Goal: Task Accomplishment & Management: Use online tool/utility

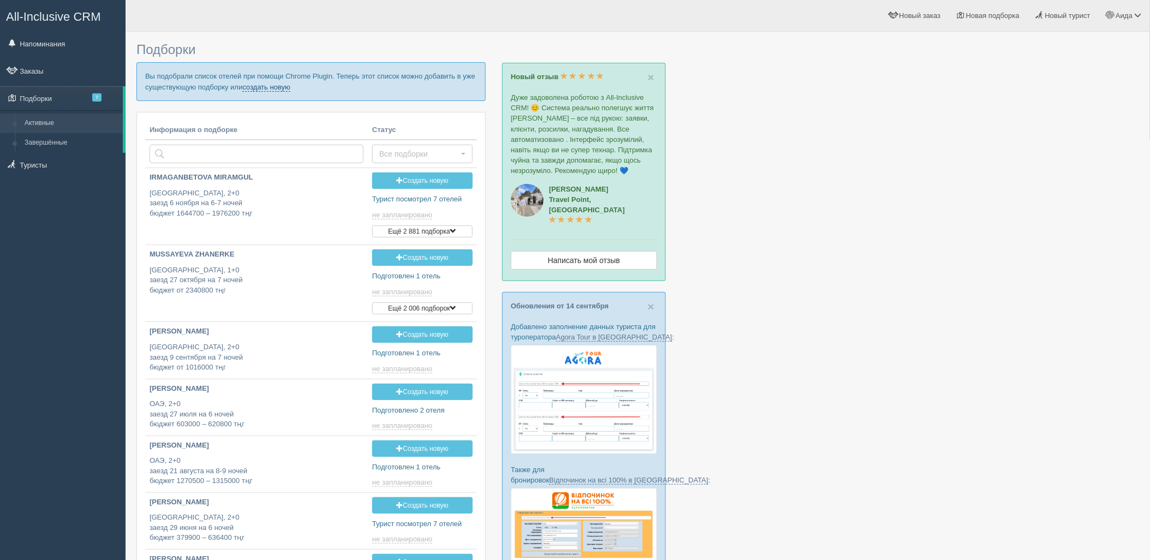
click at [271, 86] on link "создать новую" at bounding box center [266, 87] width 48 height 9
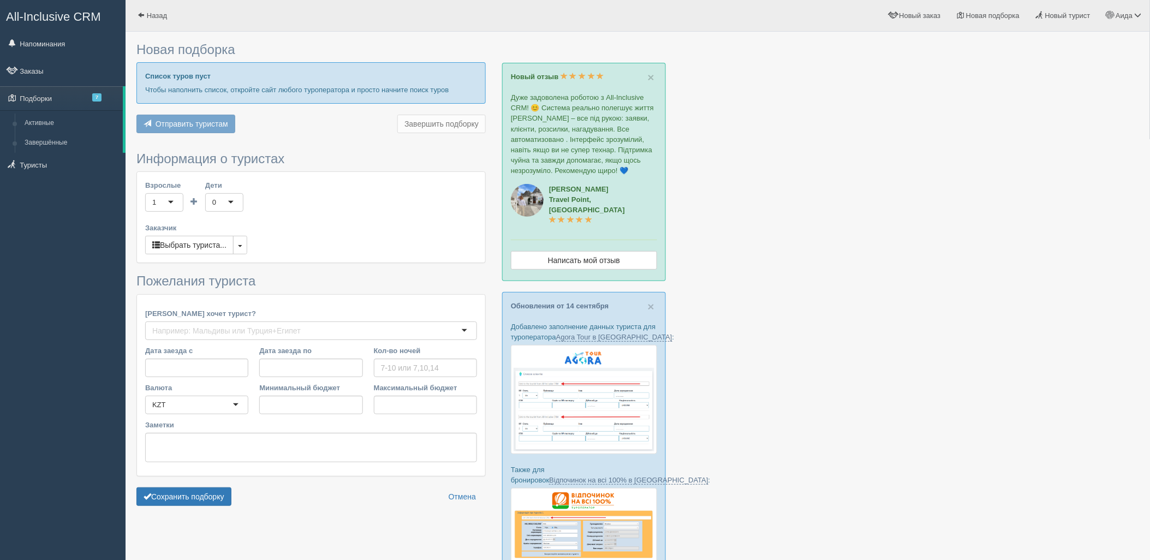
type input "5-6"
type input "2050900"
type input "2354000"
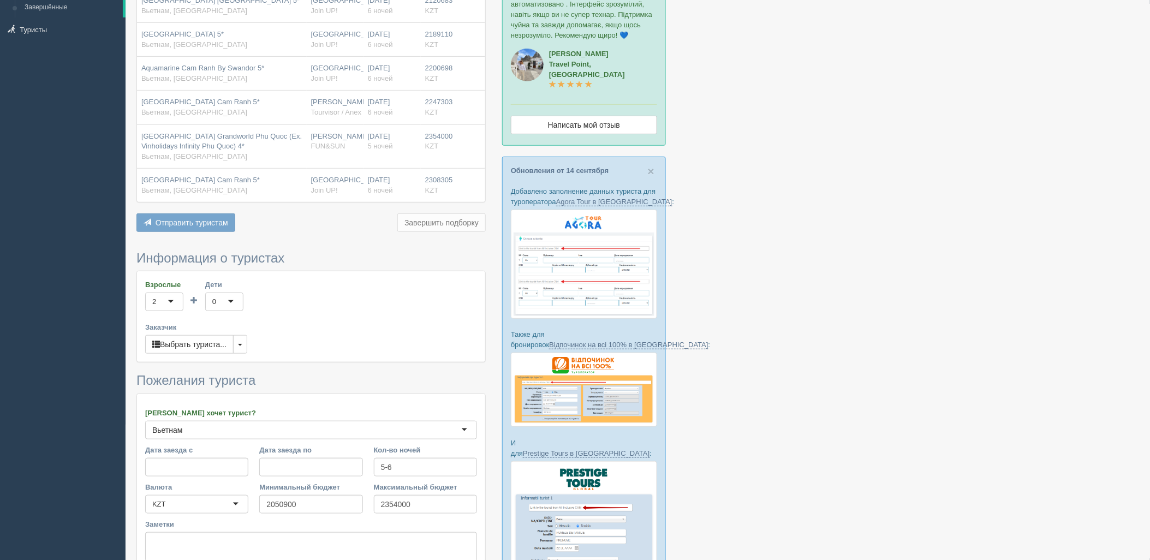
scroll to position [207, 0]
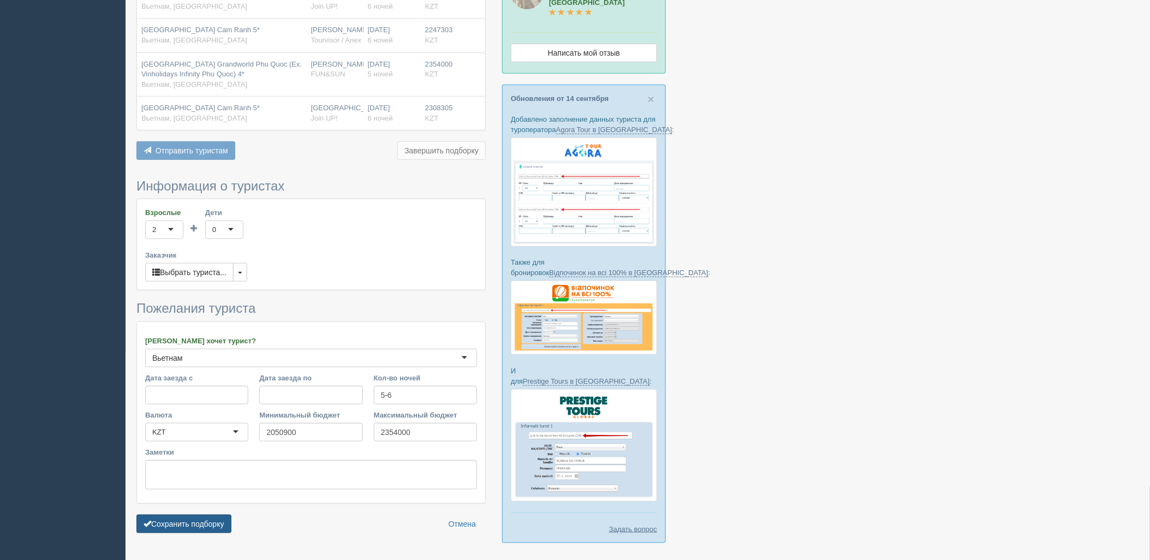
click at [221, 523] on button "Сохранить подборку" at bounding box center [183, 524] width 95 height 19
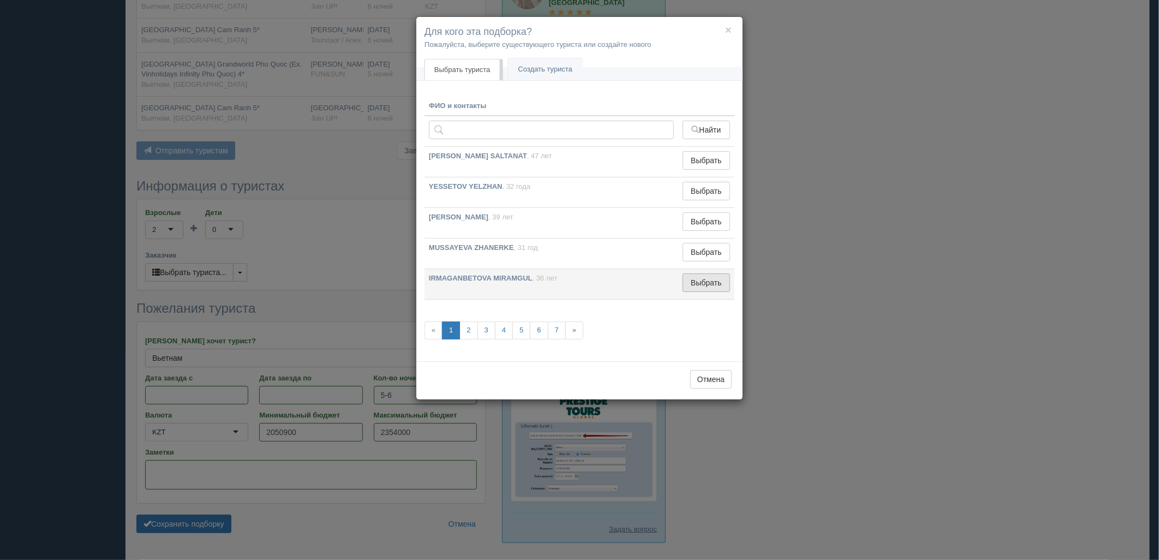
click at [724, 281] on button "Выбрать" at bounding box center [706, 282] width 47 height 19
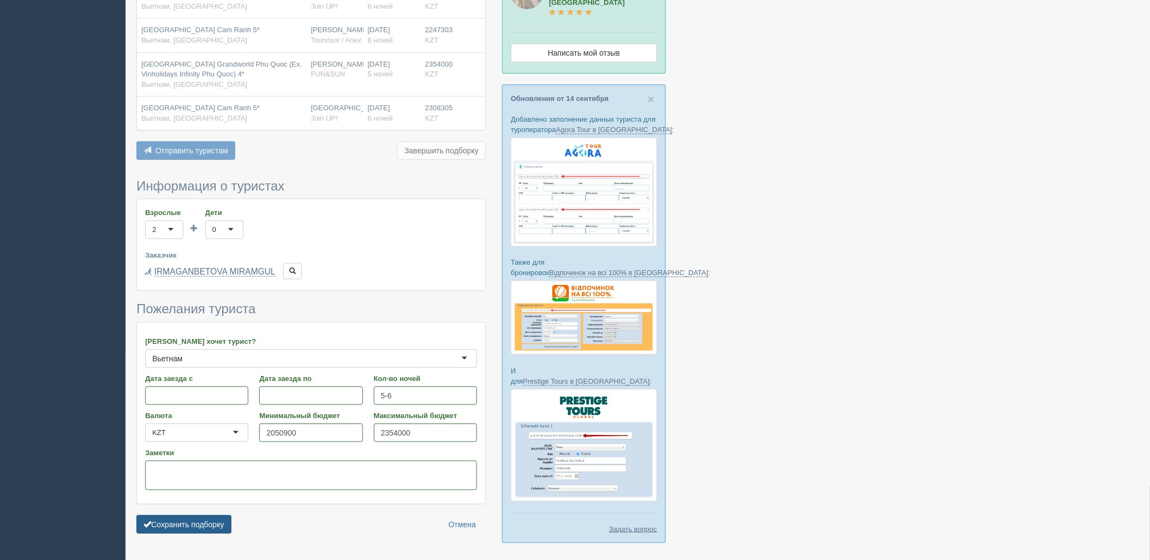
click at [169, 527] on button "Сохранить подборку" at bounding box center [183, 524] width 95 height 19
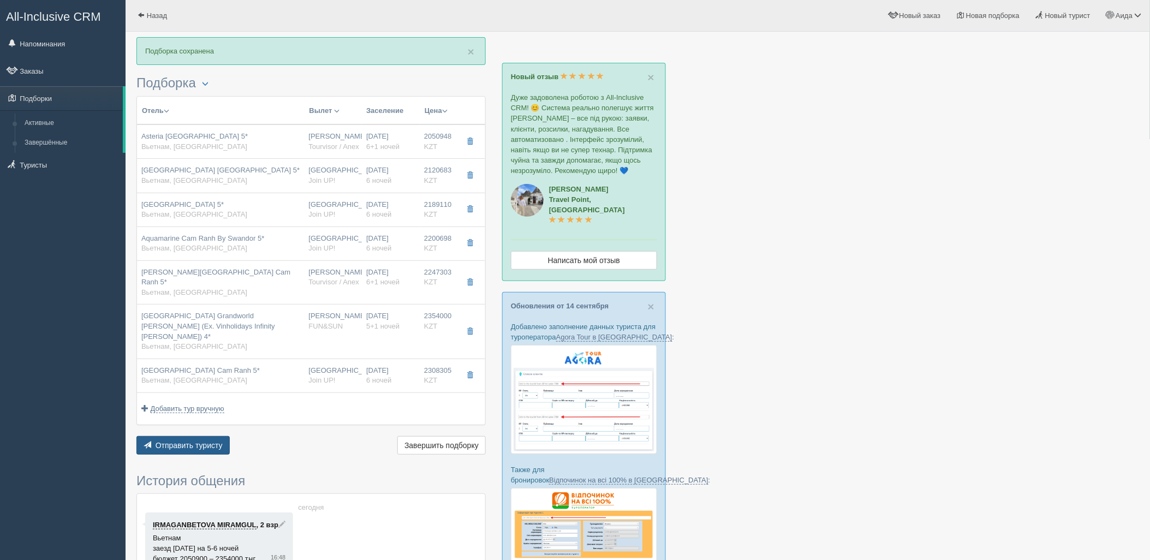
click at [198, 436] on button "Отправить туристу Отправить" at bounding box center [182, 445] width 93 height 19
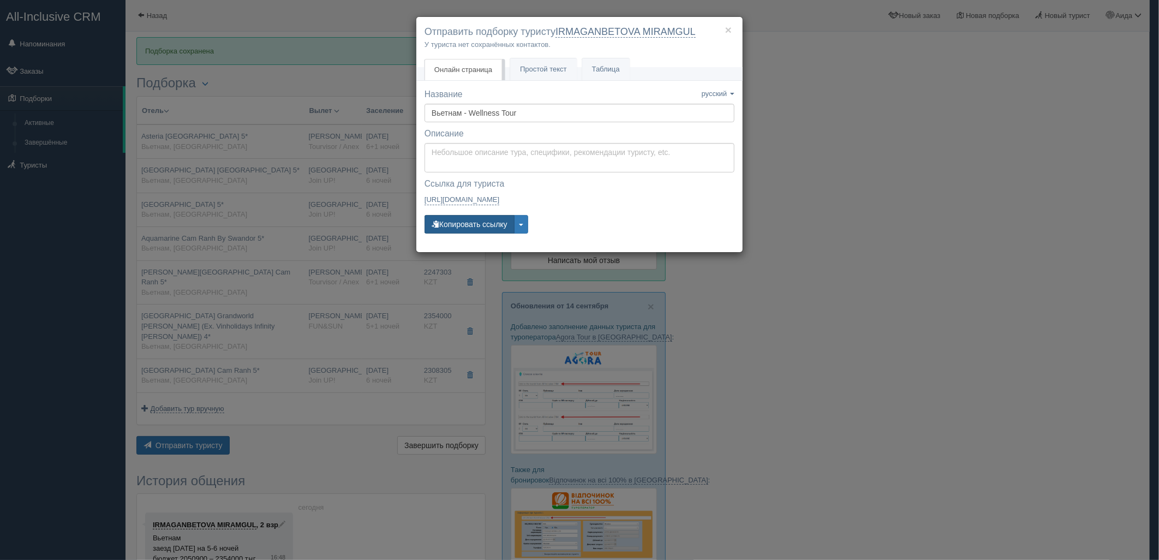
click at [450, 228] on button "Копировать ссылку" at bounding box center [470, 224] width 90 height 19
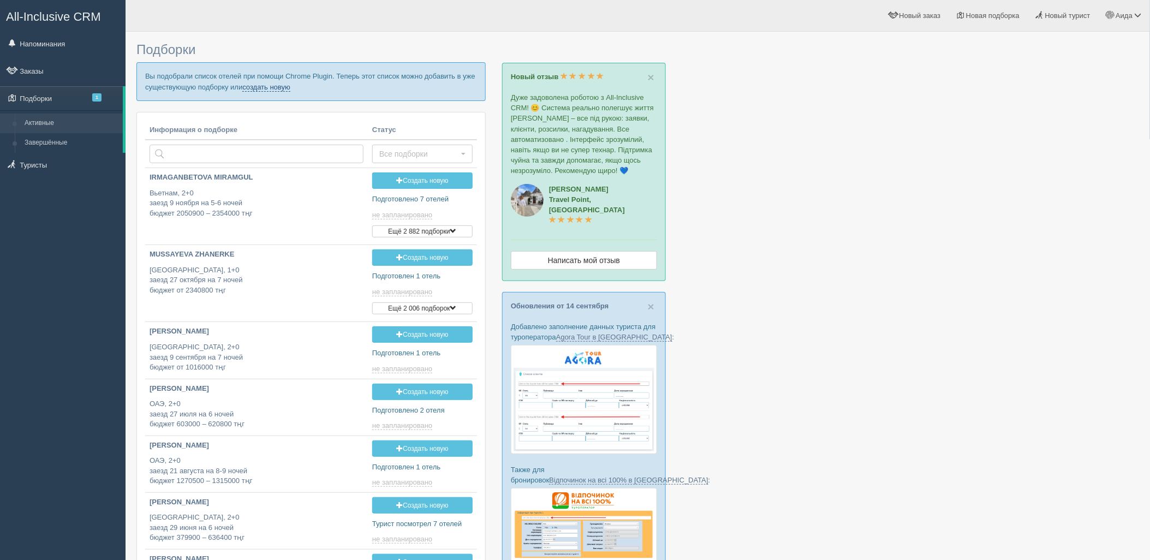
click at [259, 89] on link "создать новую" at bounding box center [266, 87] width 48 height 9
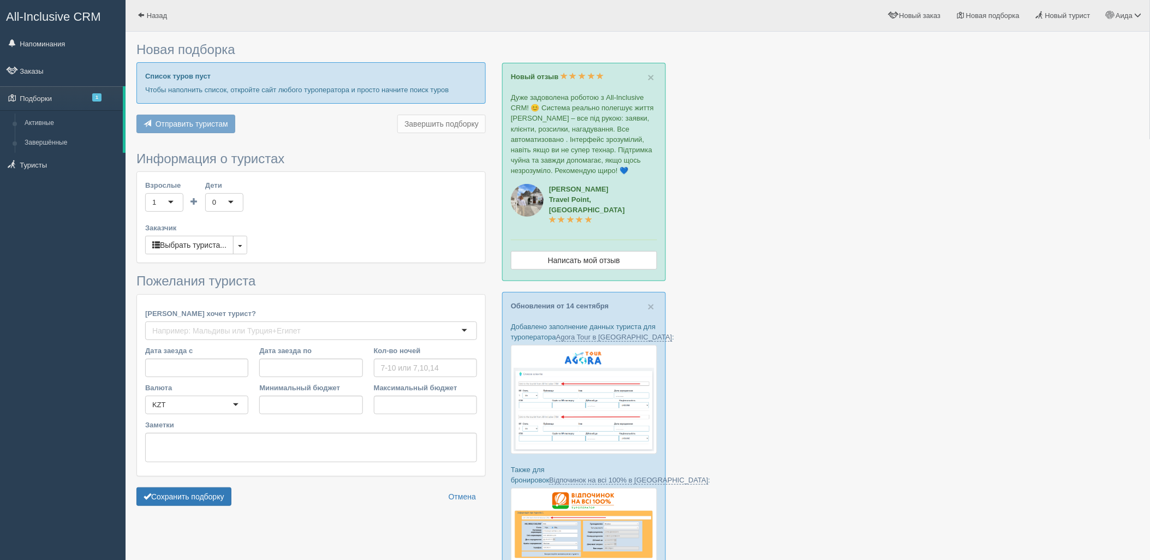
type input "7"
type input "10425200"
type input "10425300"
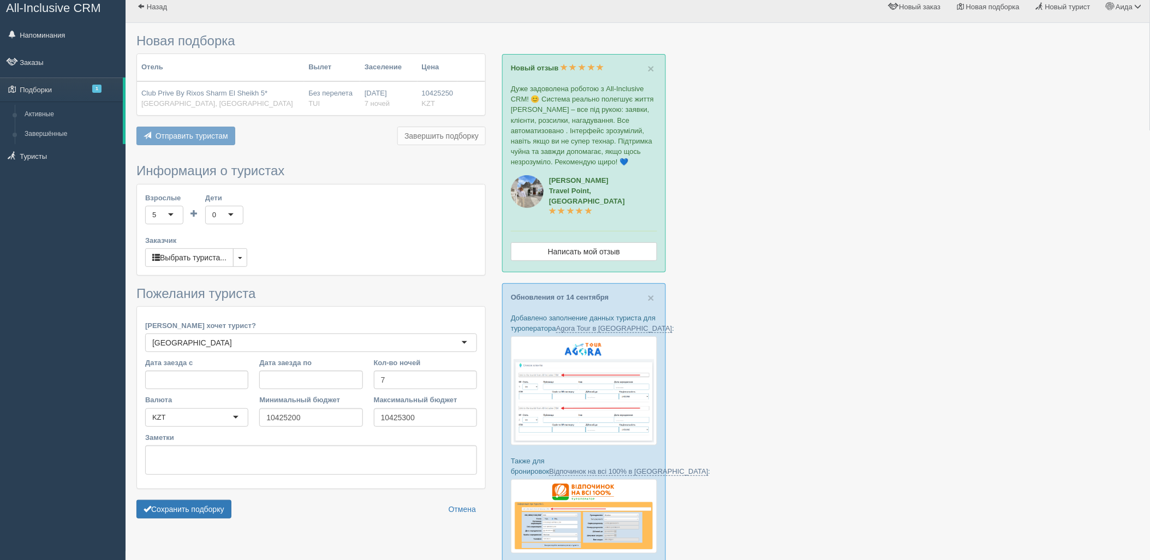
scroll to position [230, 0]
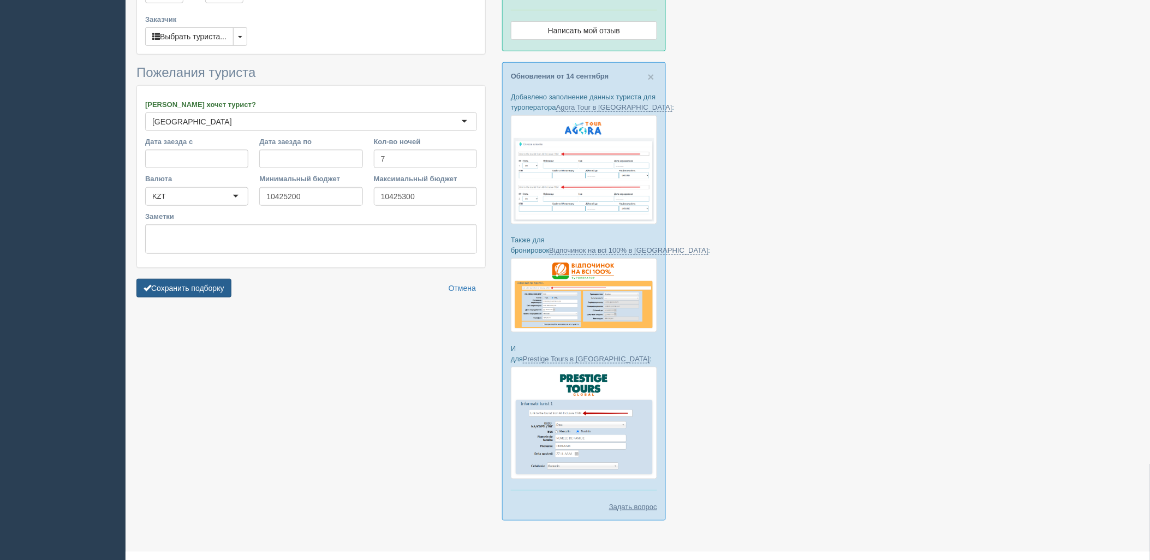
click at [220, 280] on button "Сохранить подборку" at bounding box center [183, 288] width 95 height 19
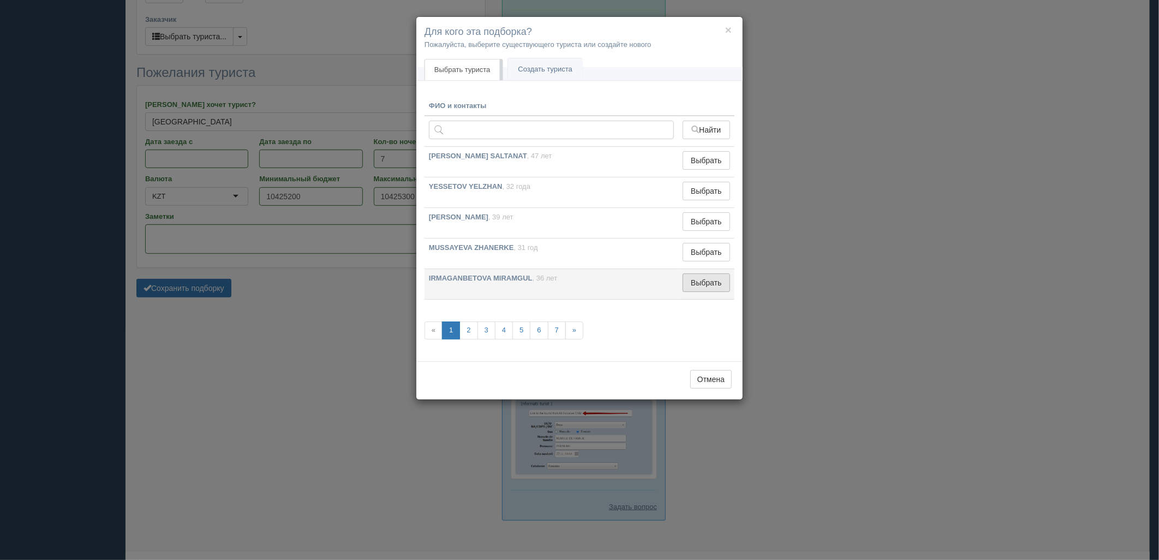
click at [693, 278] on button "Выбрать" at bounding box center [706, 282] width 47 height 19
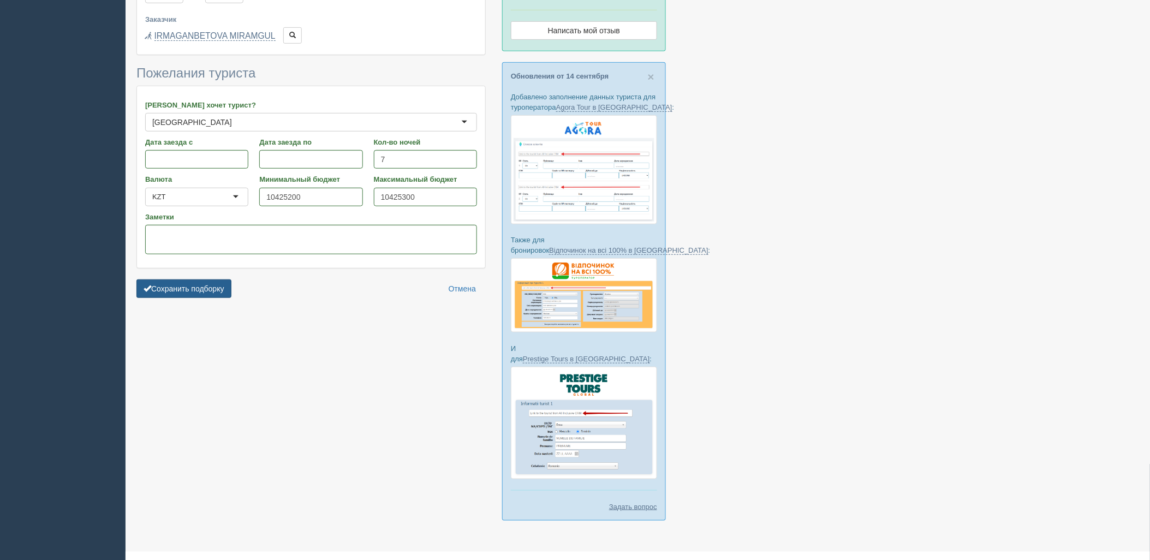
click at [199, 286] on button "Сохранить подборку" at bounding box center [183, 288] width 95 height 19
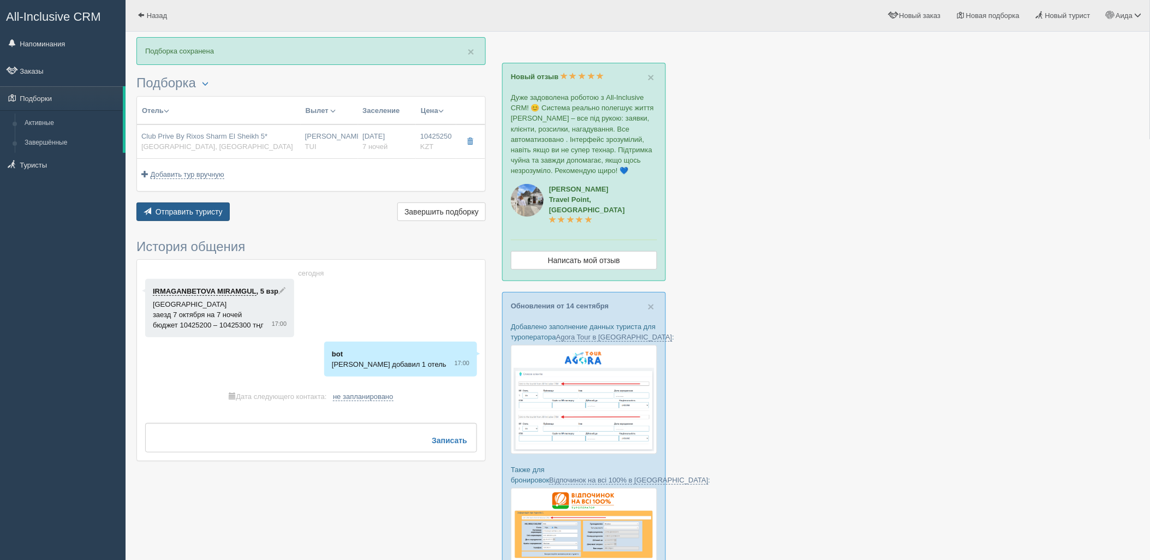
click at [195, 216] on button "Отправить туристу Отправить" at bounding box center [182, 211] width 93 height 19
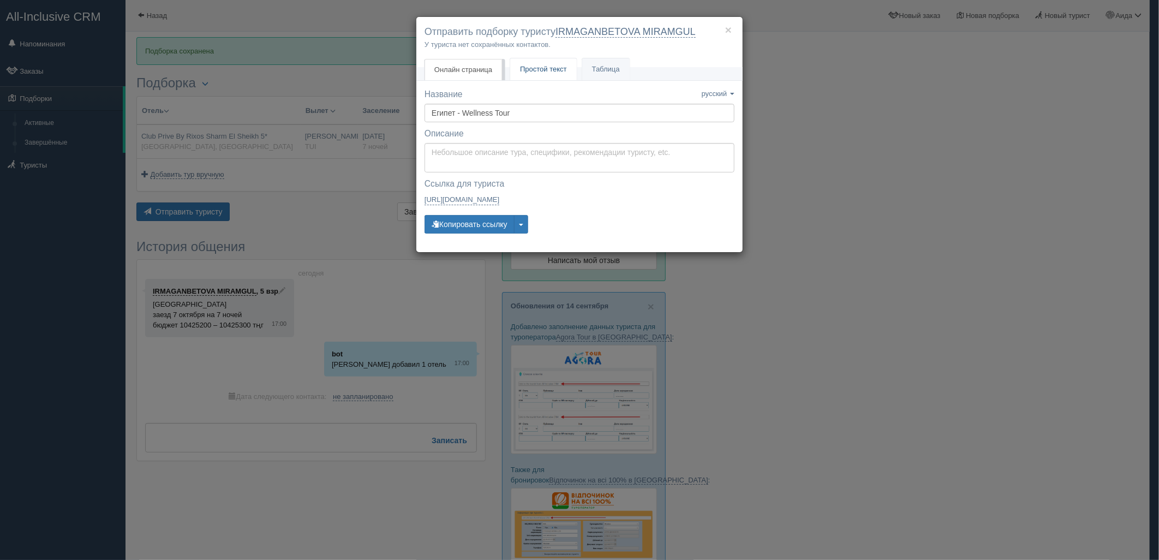
click at [552, 72] on span "Простой текст" at bounding box center [543, 69] width 47 height 8
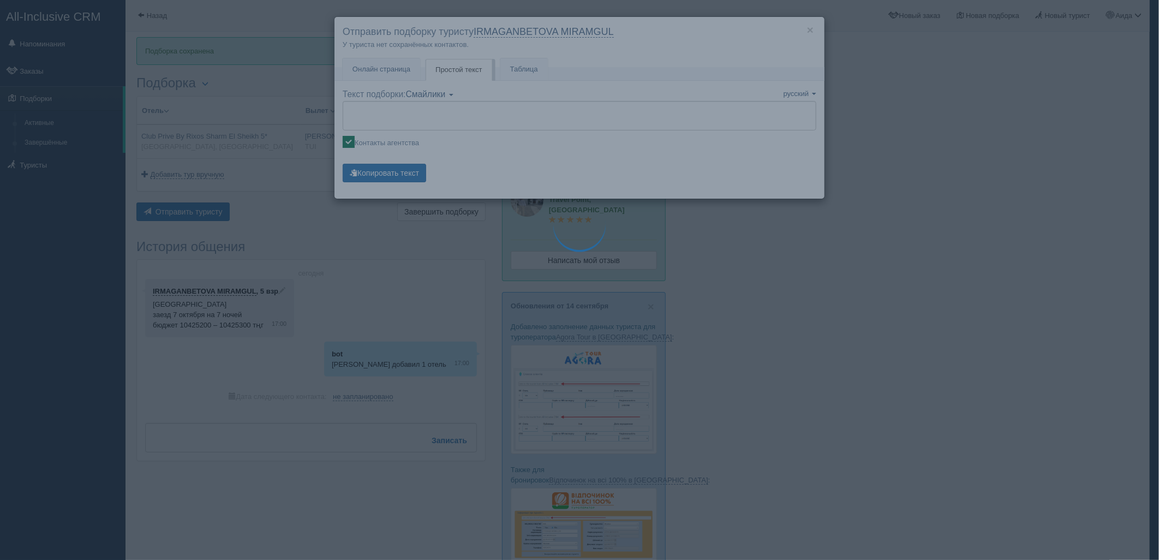
type textarea "🌞 Добрый день! Предлагаем Вам рассмотреть следующие варианты: 🌎 Египет, Шарм-эл…"
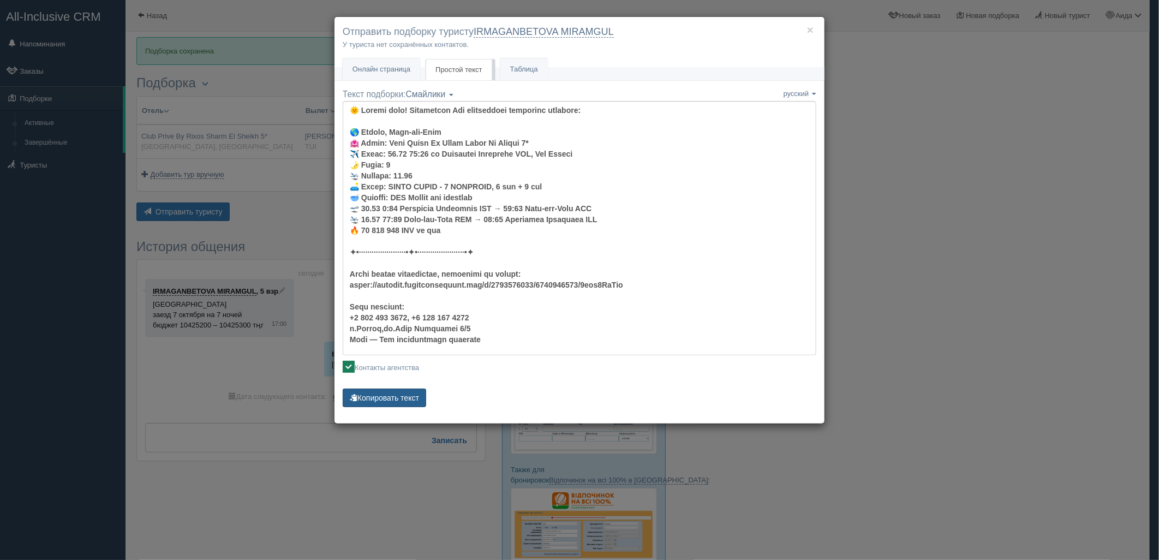
click at [405, 397] on button "Копировать текст" at bounding box center [384, 398] width 83 height 19
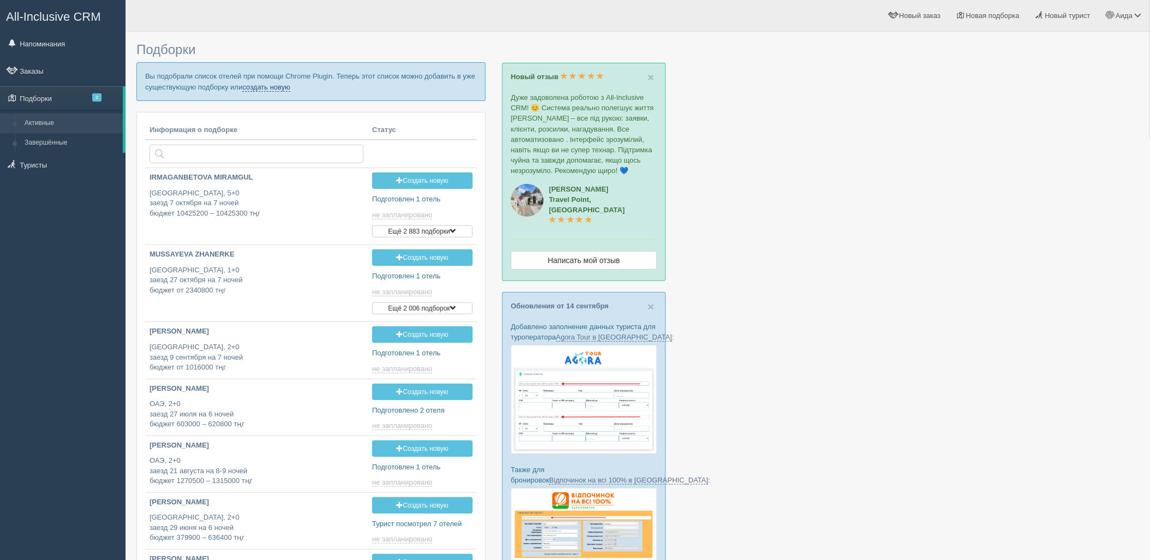
click at [277, 88] on link "создать новую" at bounding box center [266, 87] width 48 height 9
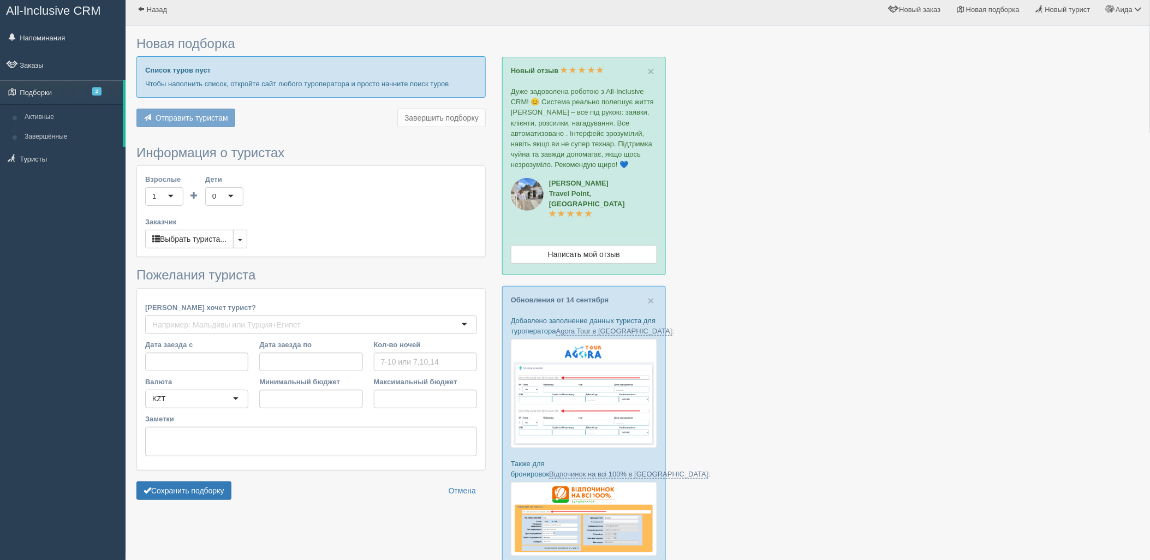
type input "7"
type input "1382100"
type input "1669800"
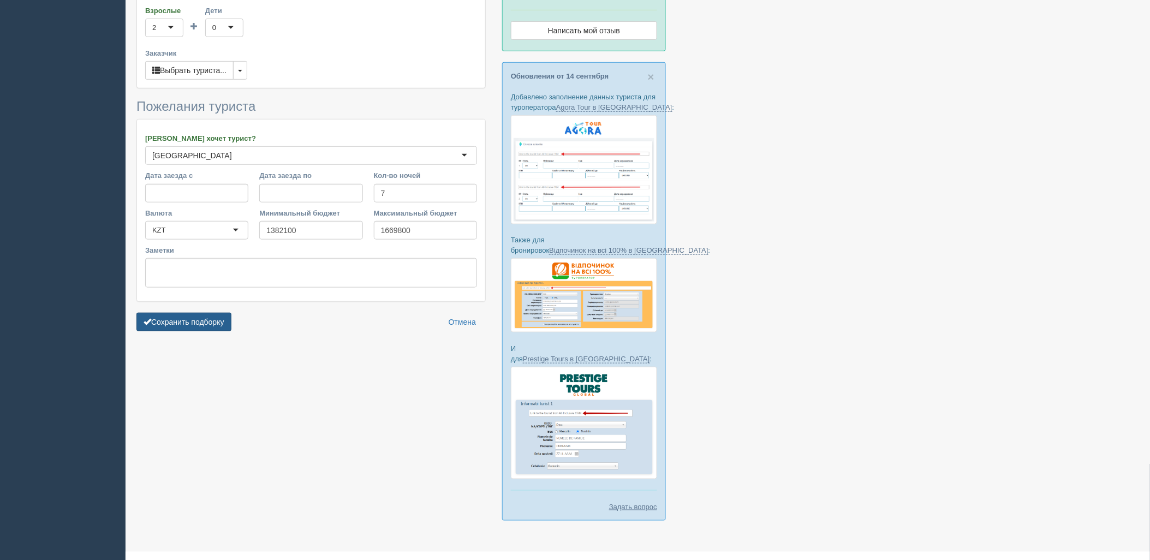
click at [197, 320] on button "Сохранить подборку" at bounding box center [183, 322] width 95 height 19
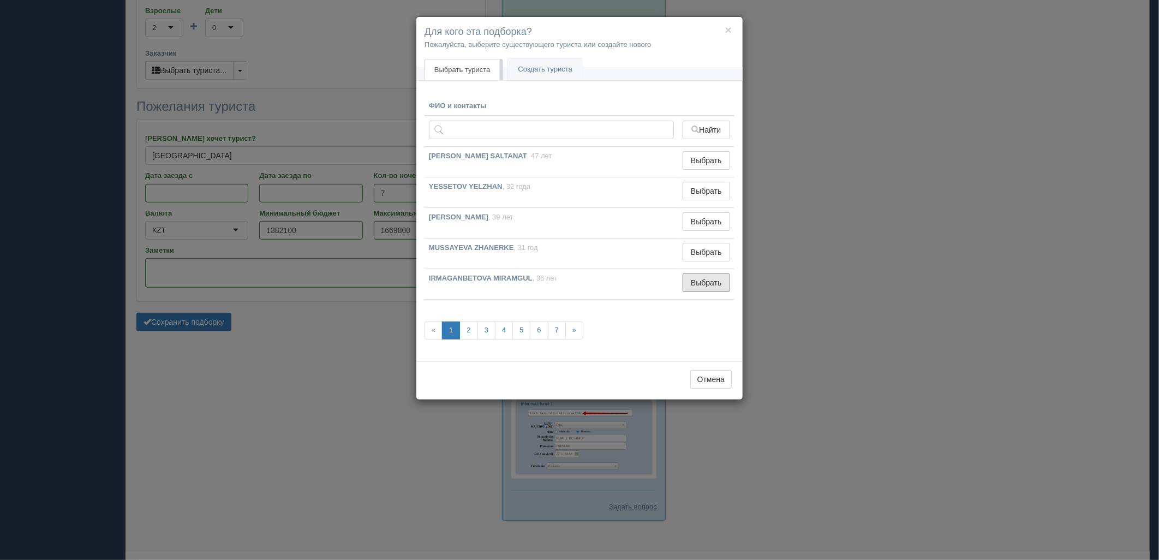
drag, startPoint x: 708, startPoint y: 280, endPoint x: 566, endPoint y: 314, distance: 146.5
click at [709, 280] on button "Выбрать" at bounding box center [706, 282] width 47 height 19
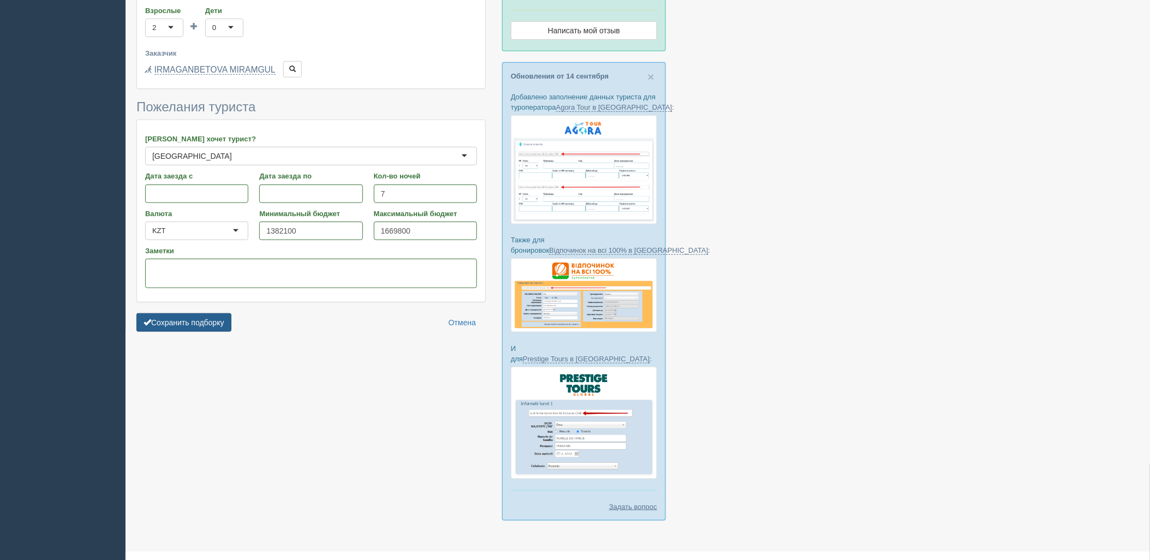
click at [225, 326] on button "Сохранить подборку" at bounding box center [183, 322] width 95 height 19
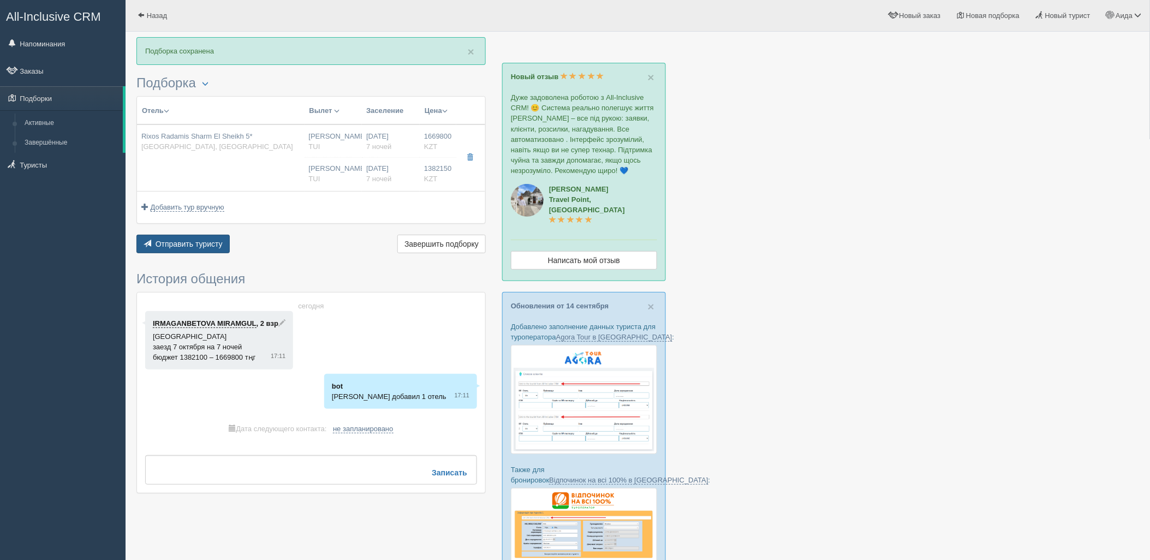
click at [197, 243] on span "Отправить туристу" at bounding box center [189, 244] width 67 height 9
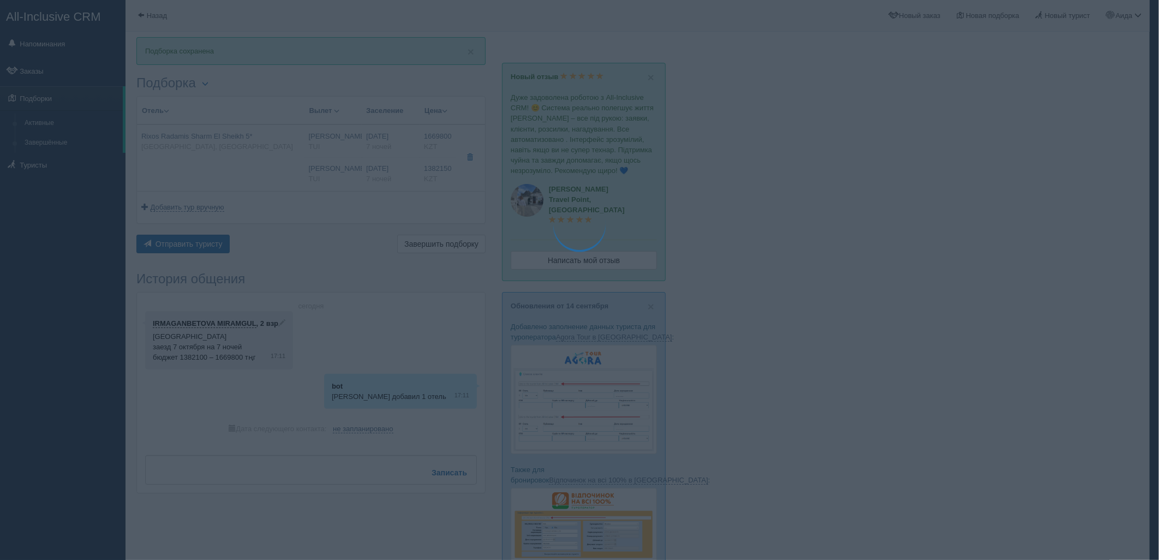
type textarea "🌞 Добрый день! Предлагаем Вам рассмотреть следующие варианты: 🌎 Египет, Шарм-эл…"
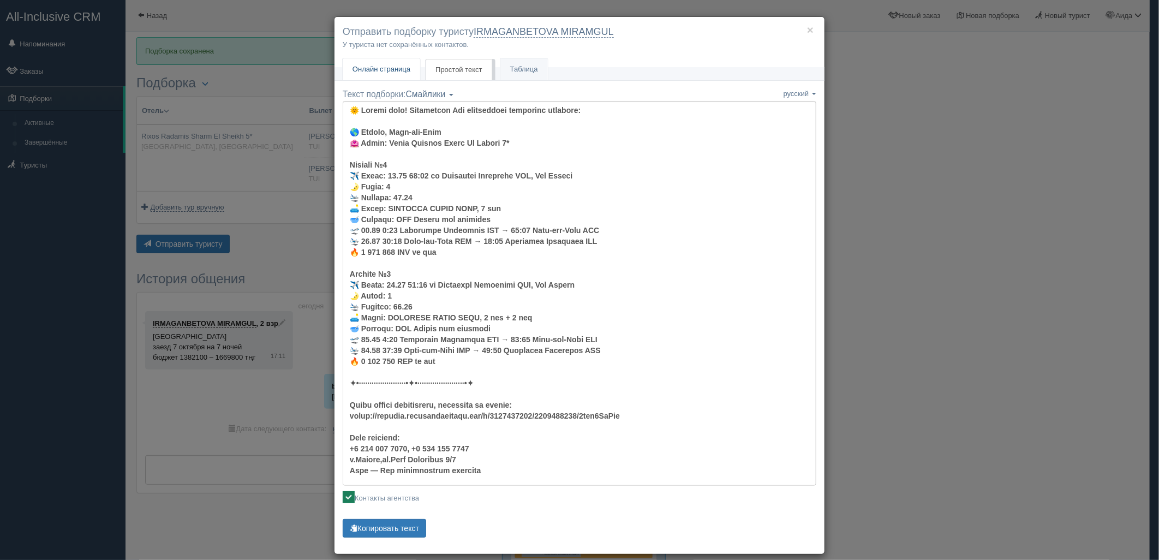
click at [405, 72] on span "Онлайн страница" at bounding box center [382, 69] width 58 height 8
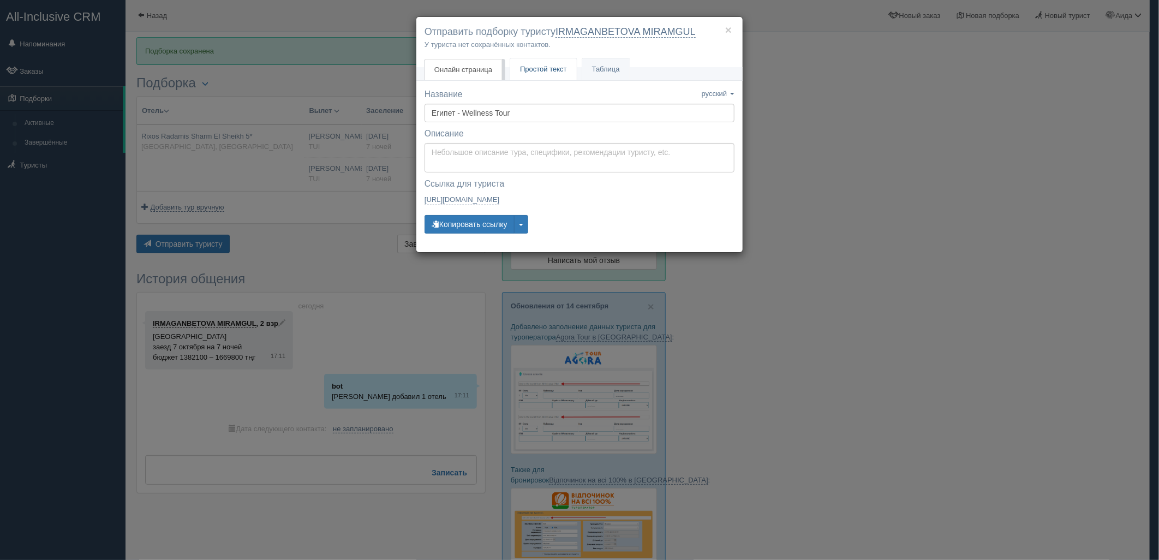
click at [528, 62] on link "Простой текст Текст" at bounding box center [543, 69] width 67 height 22
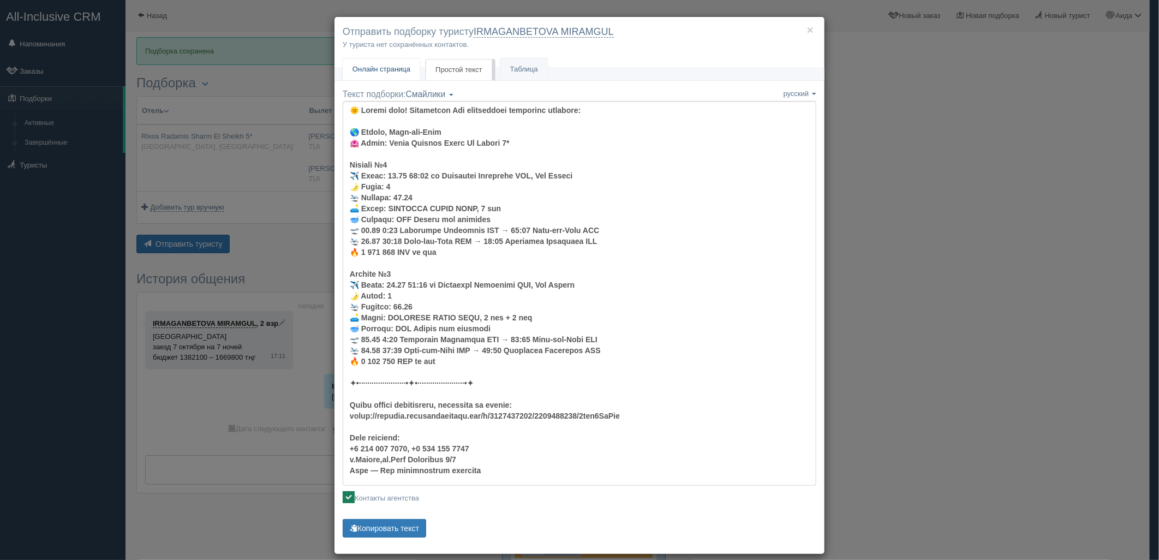
click at [393, 73] on span "Онлайн страница" at bounding box center [382, 69] width 58 height 8
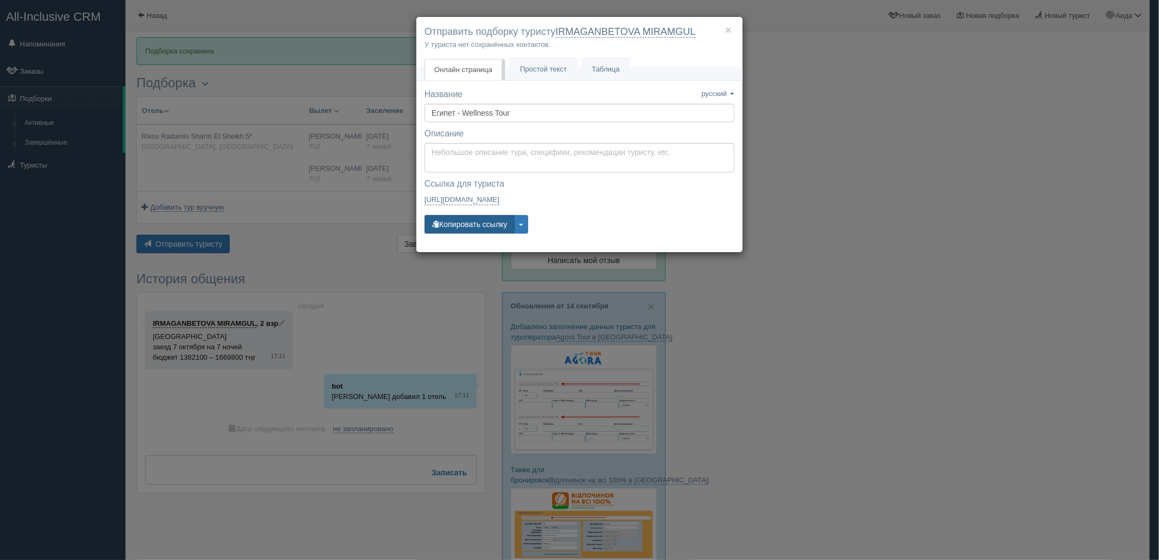
click at [479, 230] on button "Копировать ссылку" at bounding box center [470, 224] width 90 height 19
click at [539, 72] on span "Простой текст" at bounding box center [543, 69] width 47 height 8
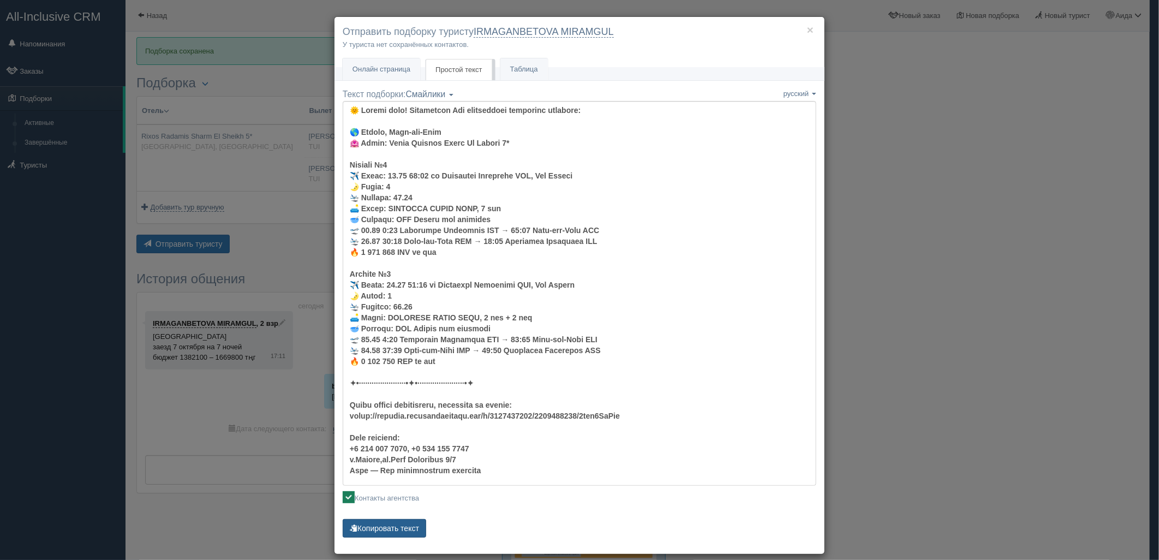
click at [391, 524] on button "Копировать текст" at bounding box center [384, 528] width 83 height 19
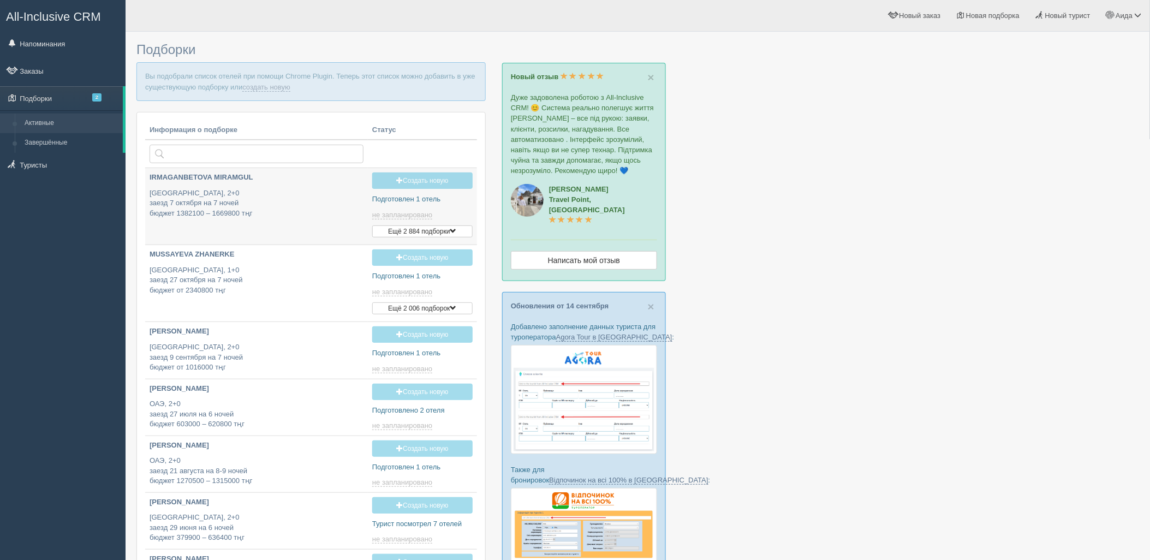
type input "[DATE] 18:10"
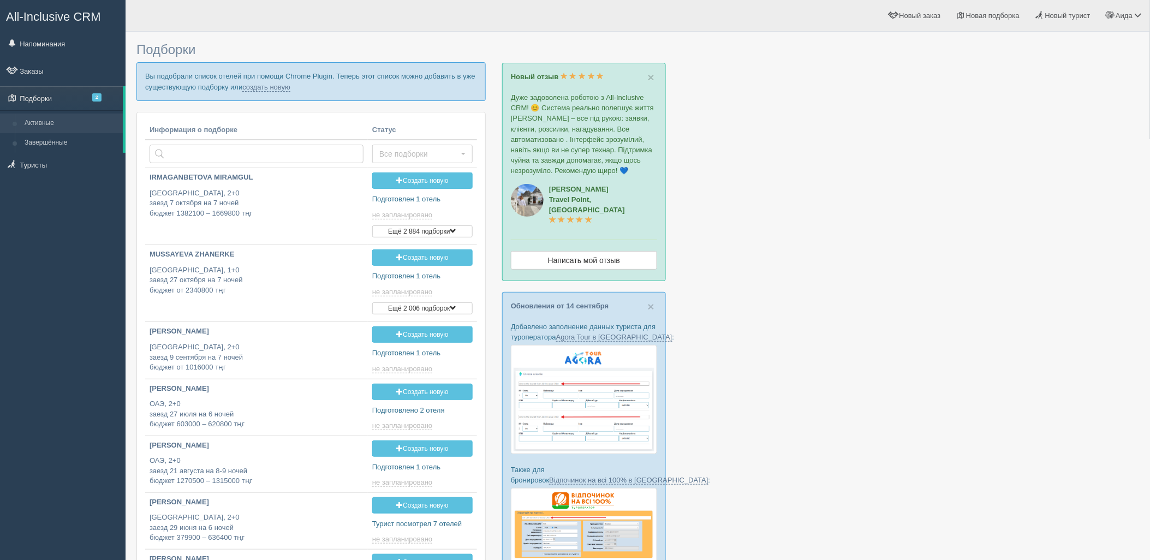
click at [258, 91] on p "Вы подобрали список отелей при помощи Chrome Plugin. Теперь этот список можно д…" at bounding box center [310, 81] width 349 height 38
click at [258, 88] on link "создать новую" at bounding box center [266, 87] width 48 height 9
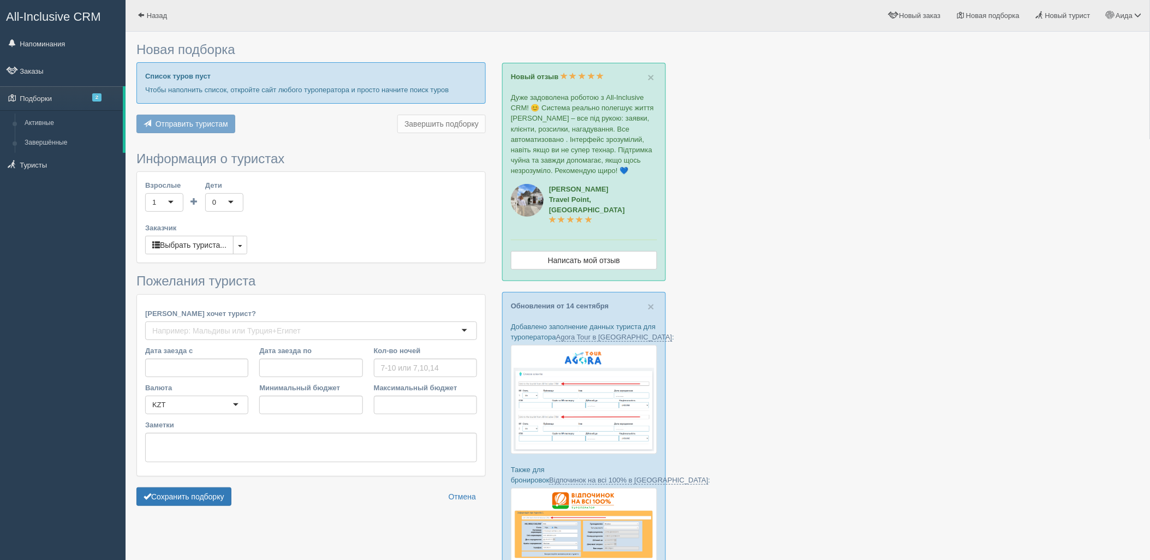
type input "7"
type input "1712100"
type input "1999800"
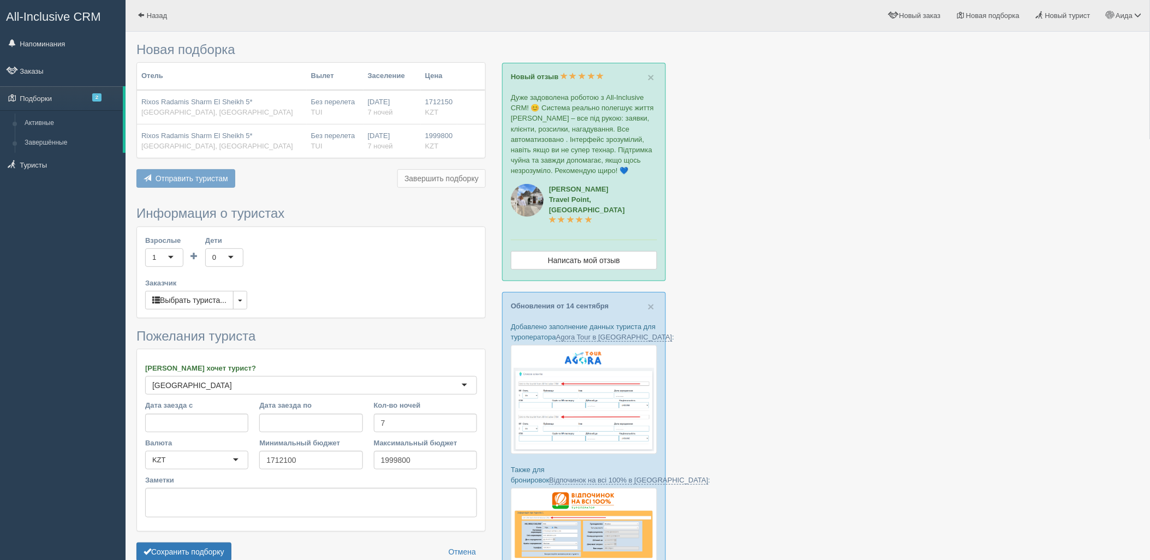
scroll to position [105, 0]
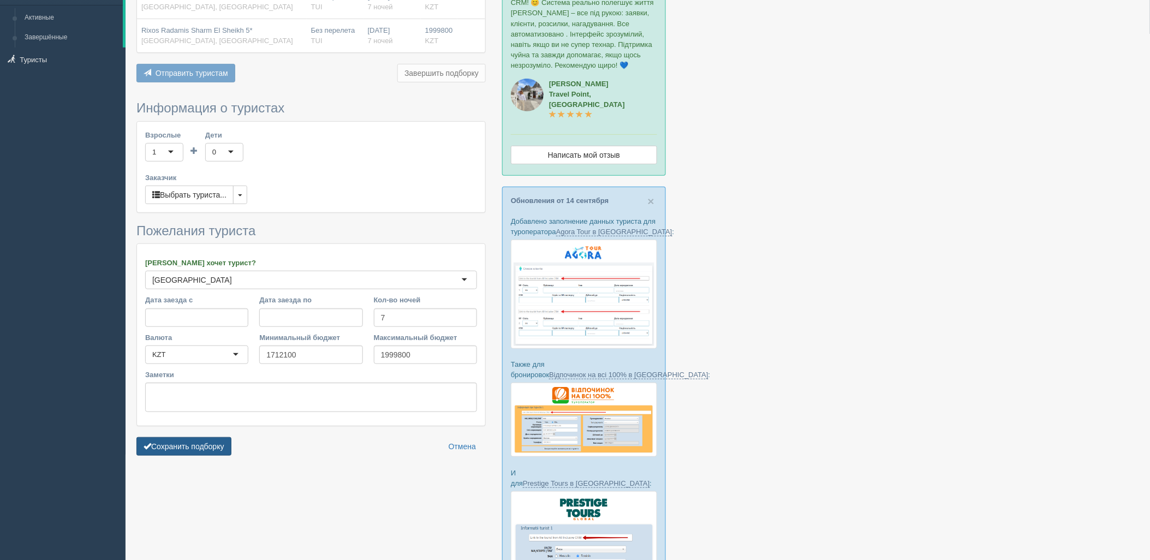
click at [205, 442] on button "Сохранить подборку" at bounding box center [183, 446] width 95 height 19
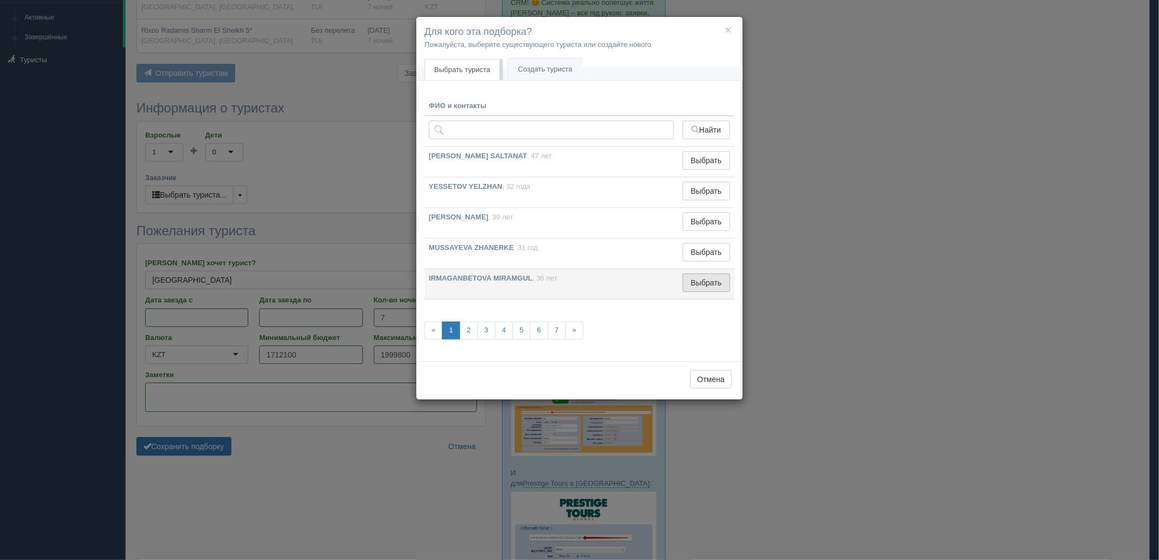
click at [699, 280] on button "Выбрать" at bounding box center [706, 282] width 47 height 19
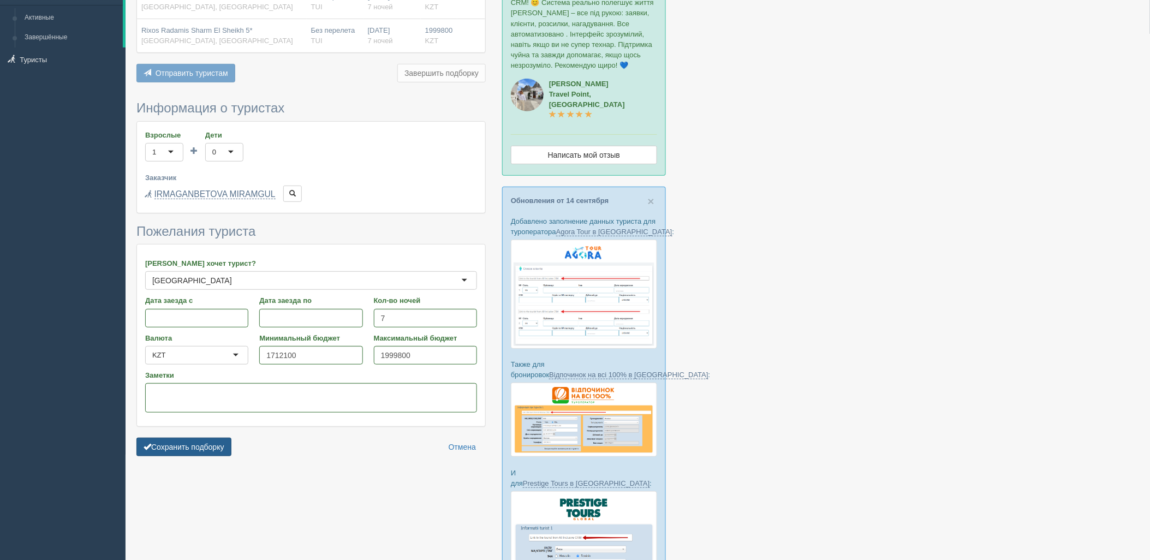
click at [210, 450] on button "Сохранить подборку" at bounding box center [183, 447] width 95 height 19
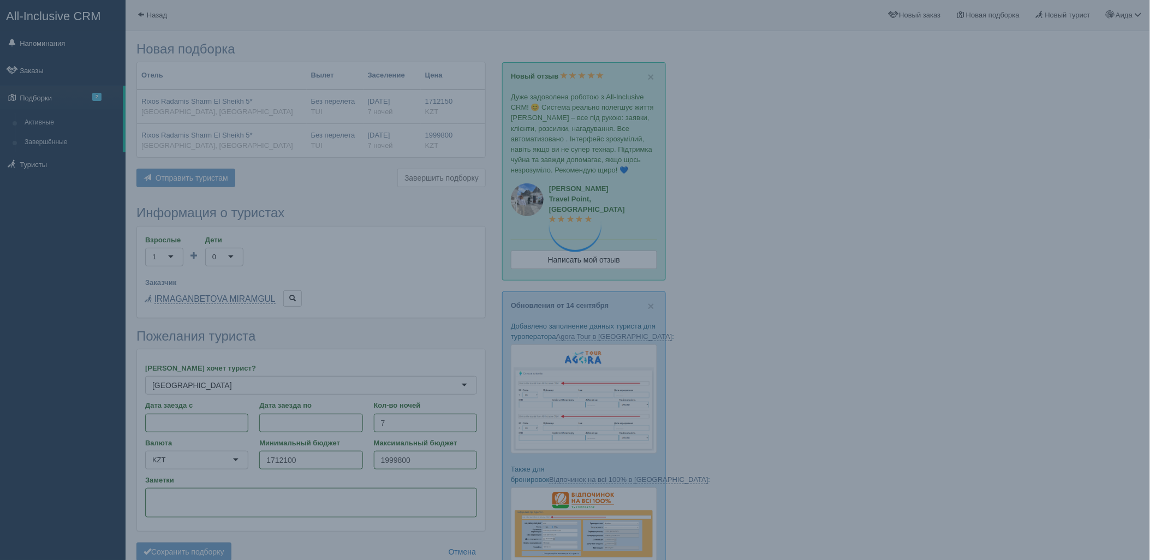
scroll to position [0, 0]
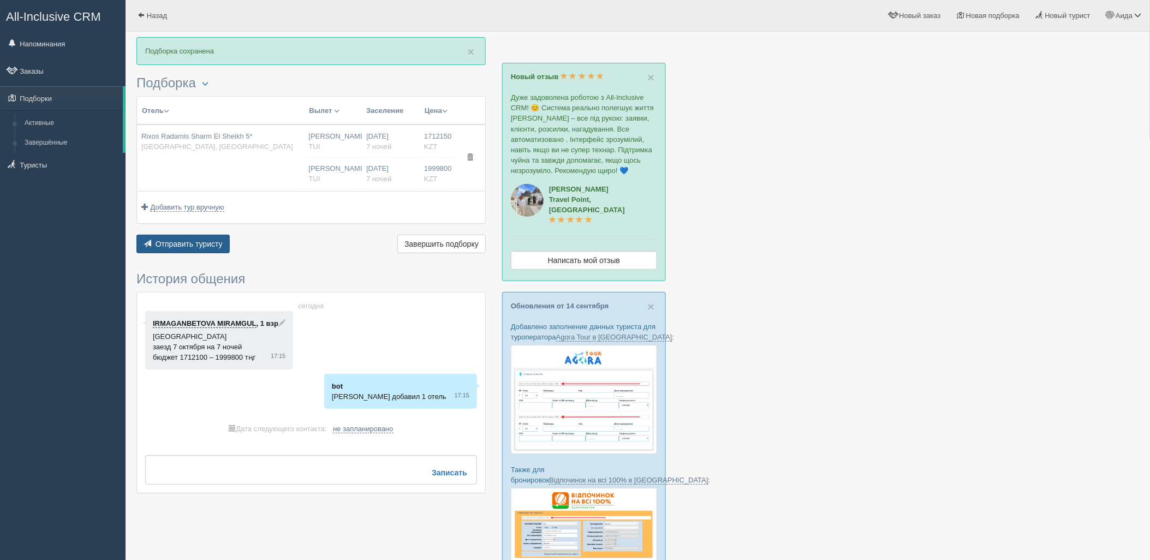
click at [195, 241] on span "Отправить туристу" at bounding box center [189, 244] width 67 height 9
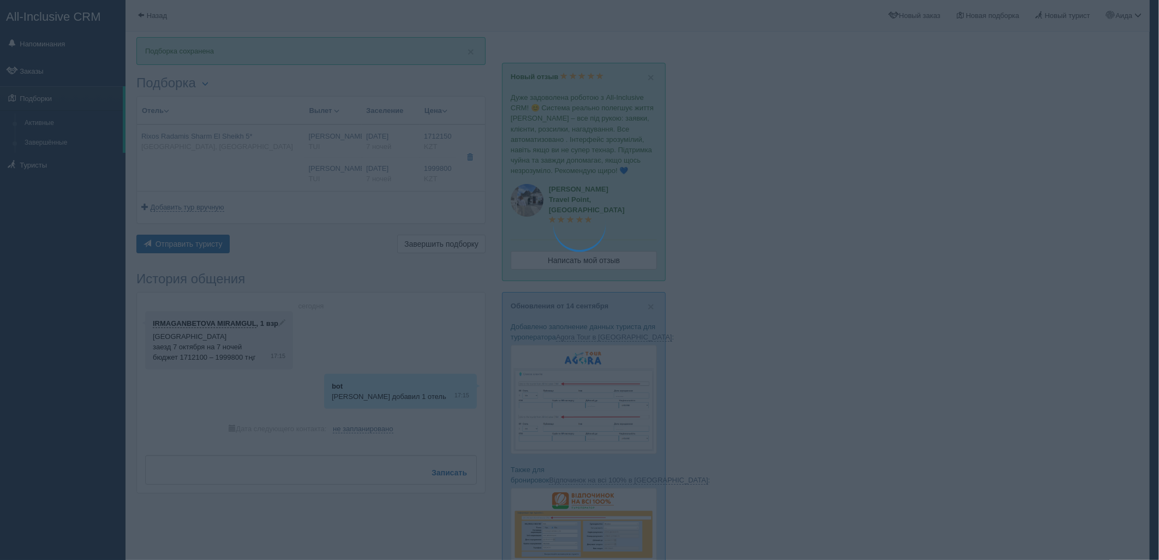
type textarea "🌞 Loremi dolo! Sitametcon Adi elitseddoei temporinc utlabore: 🌎 Etdolo, Magn-al…"
